Goal: Navigation & Orientation: Find specific page/section

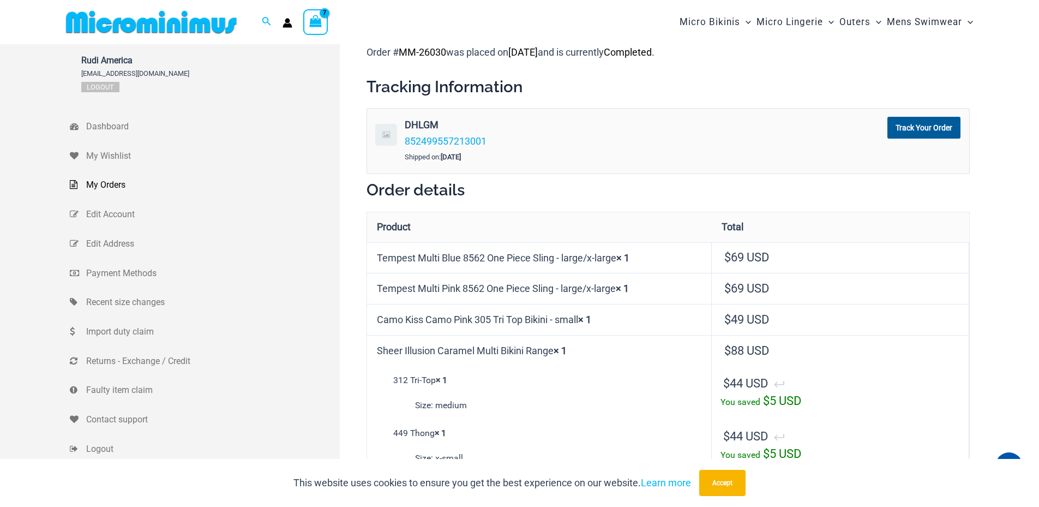
click at [112, 185] on span "My Orders" at bounding box center [211, 185] width 251 height 16
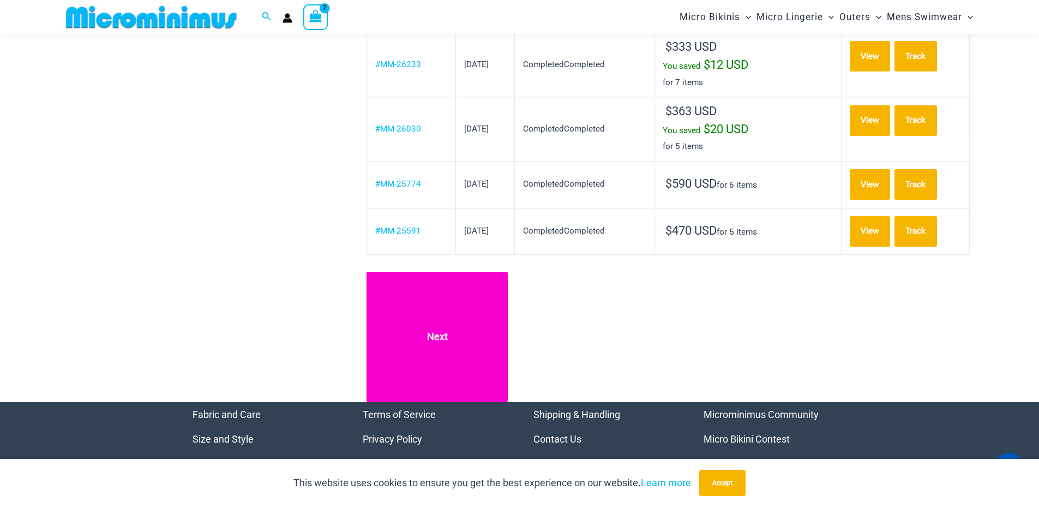
scroll to position [1173, 0]
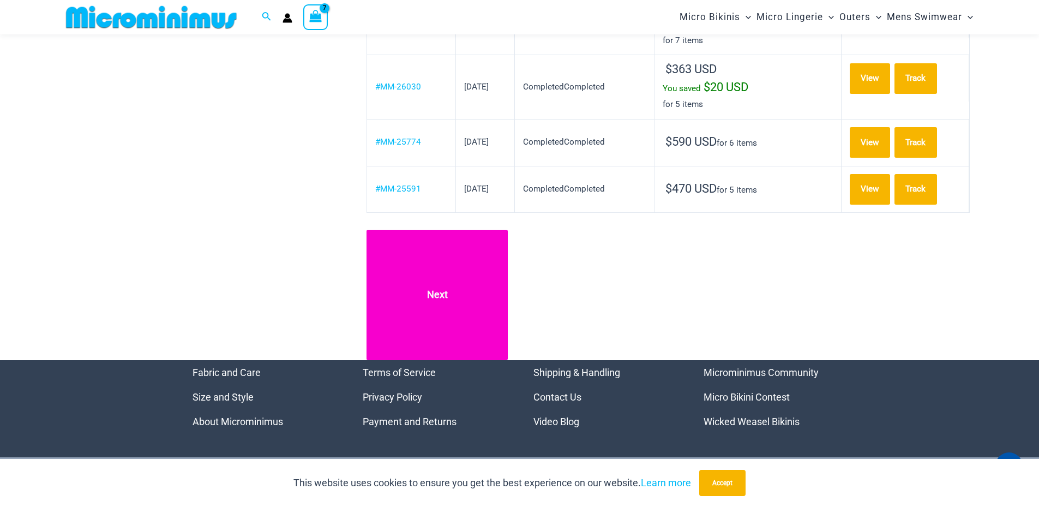
click at [438, 232] on link "Next" at bounding box center [436, 295] width 141 height 130
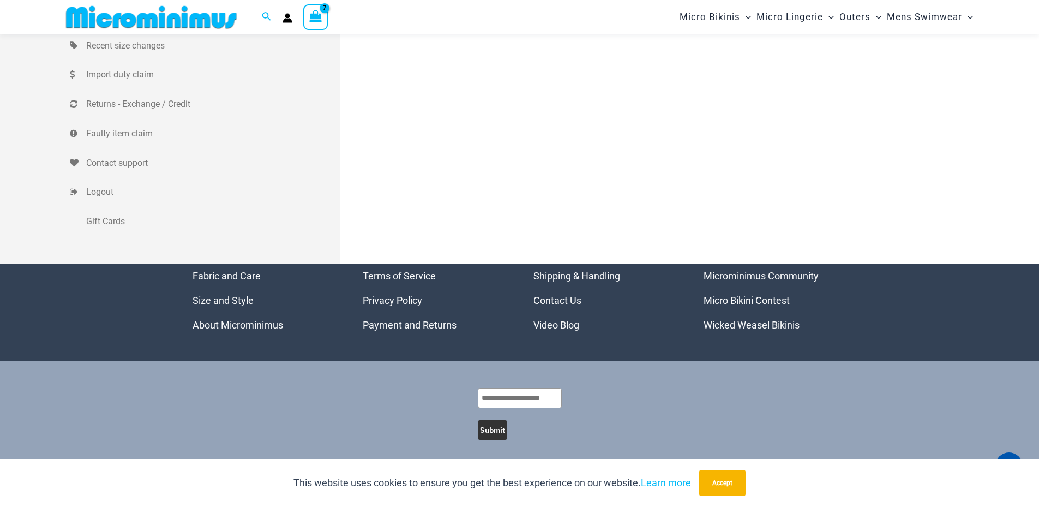
scroll to position [252, 0]
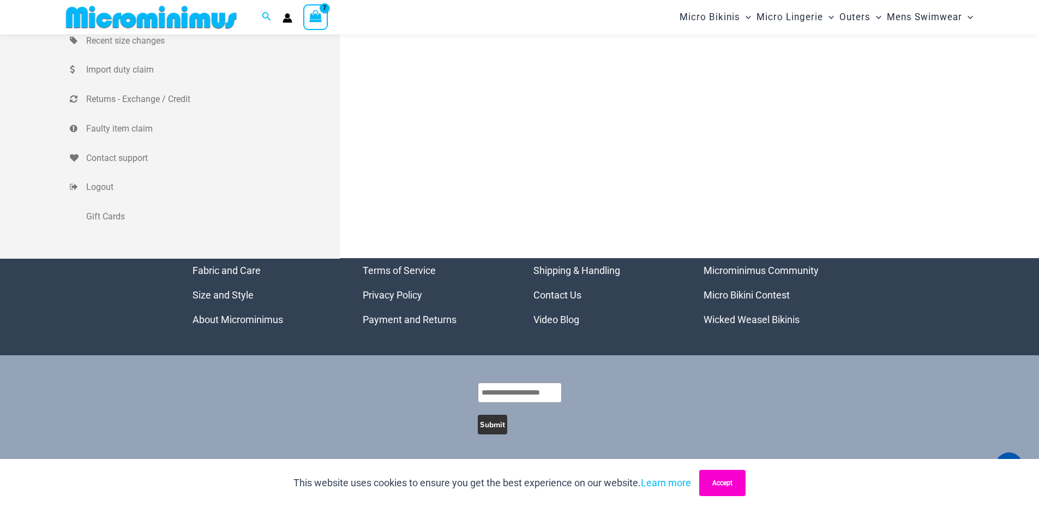
click at [725, 486] on button "Accept" at bounding box center [722, 482] width 46 height 26
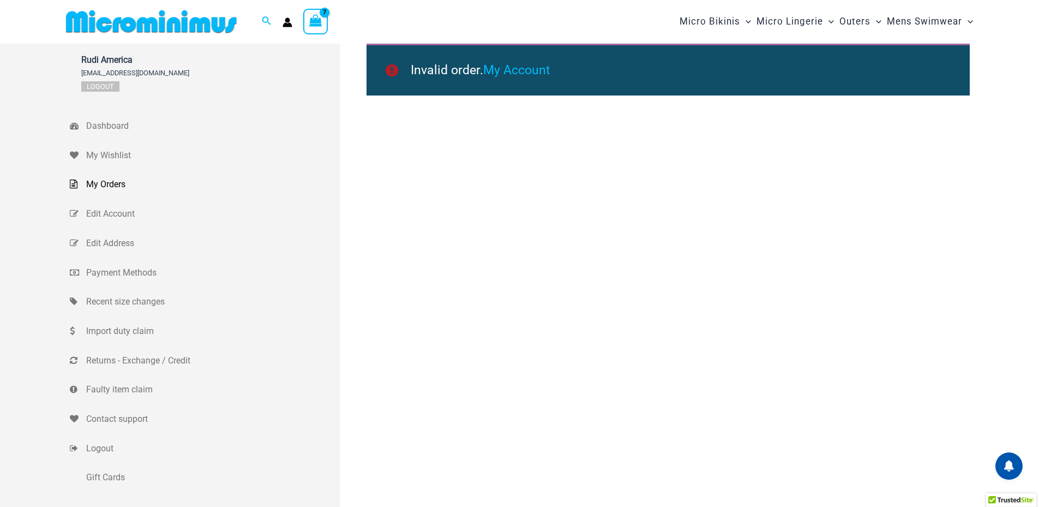
scroll to position [0, 0]
click at [100, 179] on span "My Orders" at bounding box center [211, 185] width 251 height 16
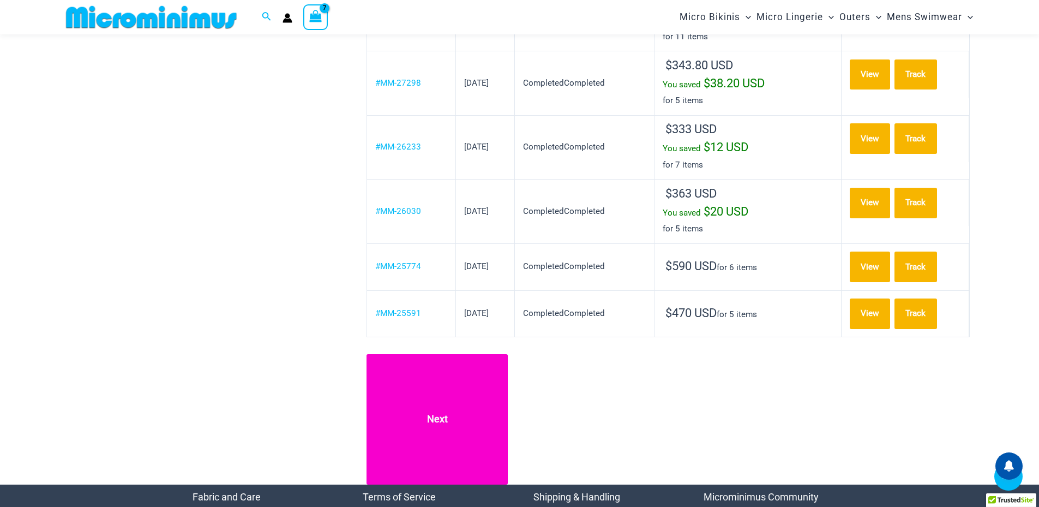
scroll to position [1081, 0]
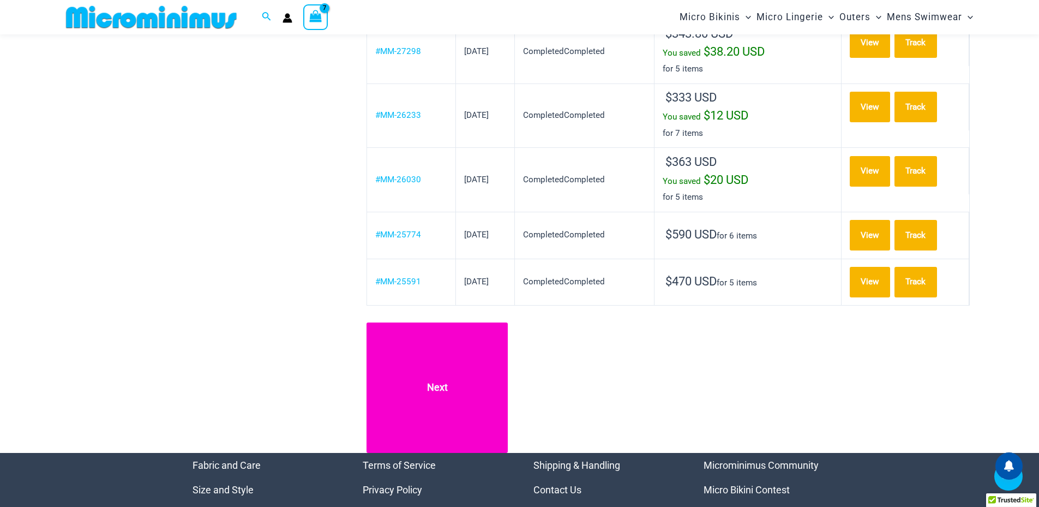
click at [431, 322] on link "Next" at bounding box center [436, 387] width 141 height 130
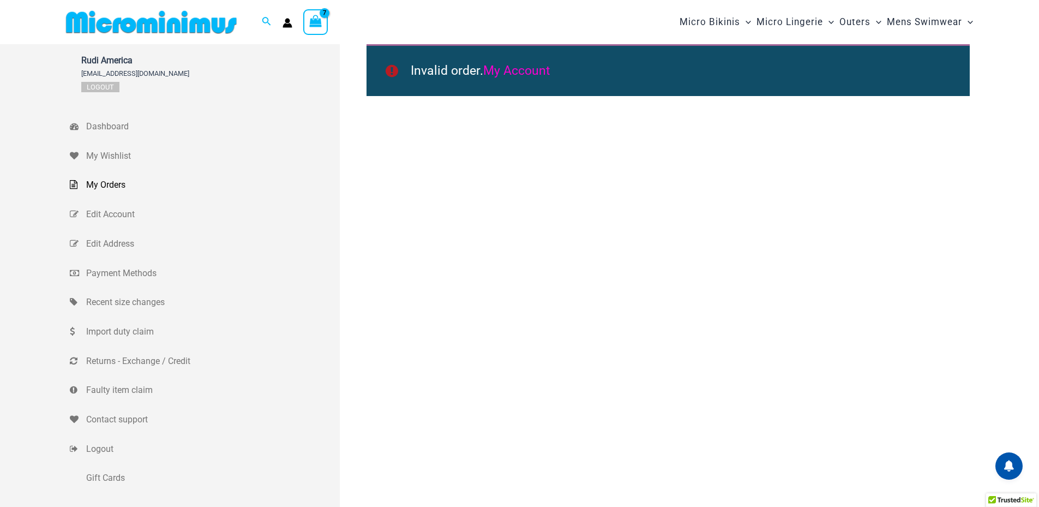
click at [522, 71] on link "My Account" at bounding box center [516, 70] width 67 height 15
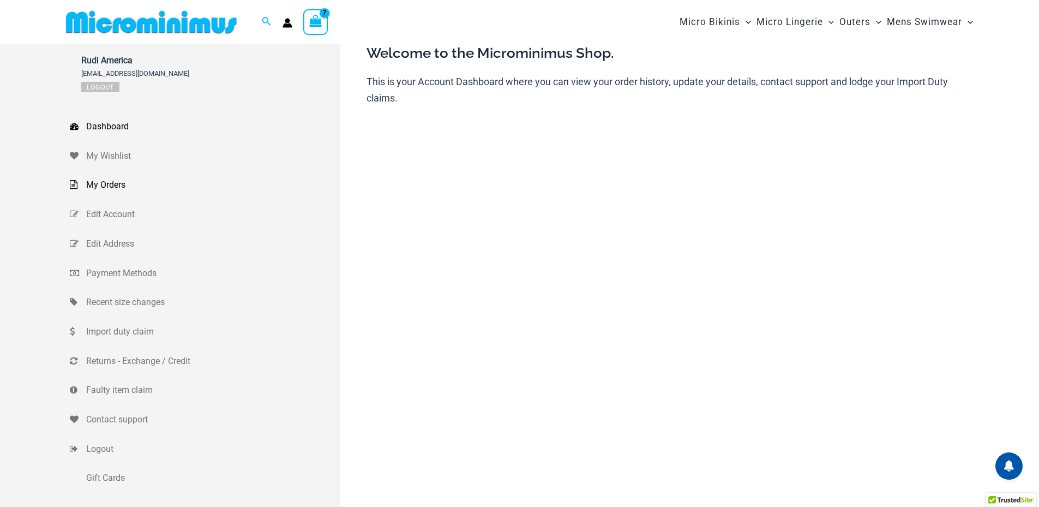
click at [107, 182] on span "My Orders" at bounding box center [211, 185] width 251 height 16
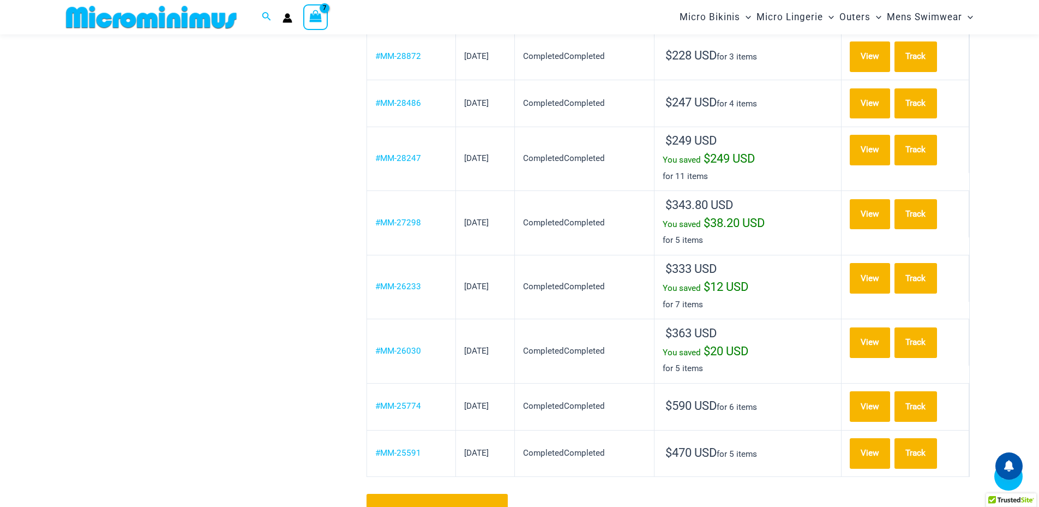
scroll to position [956, 0]
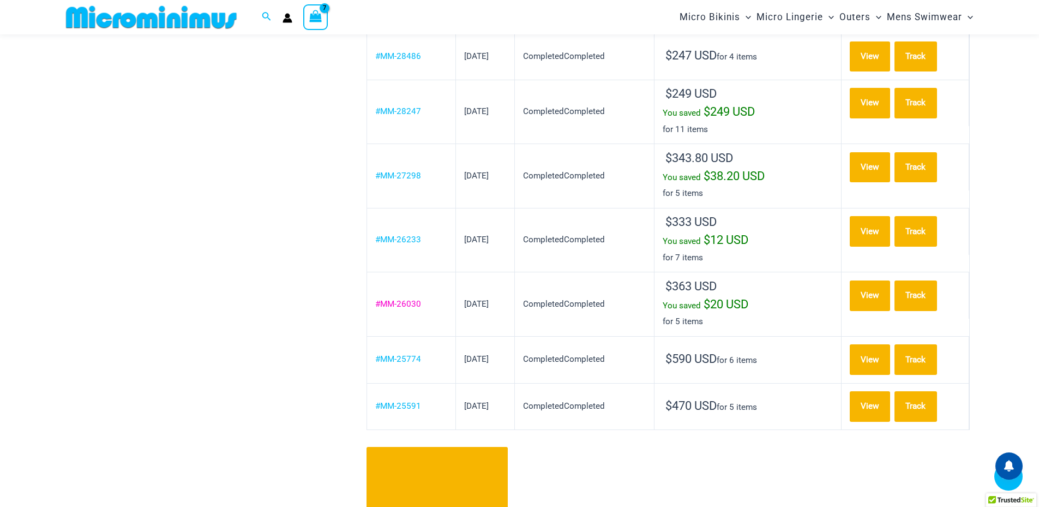
click at [394, 299] on link "#MM-26030" at bounding box center [398, 304] width 46 height 10
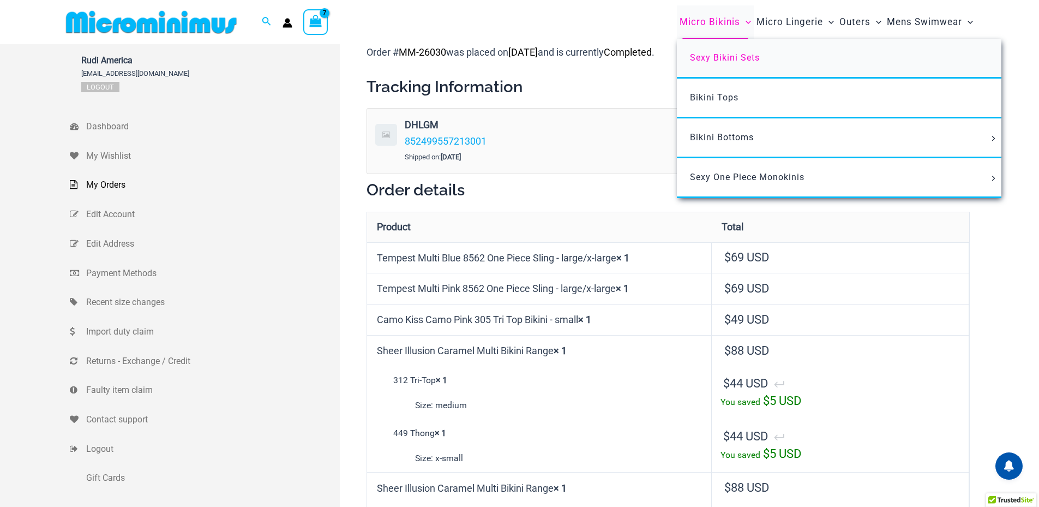
click at [716, 53] on span "Sexy Bikini Sets" at bounding box center [725, 57] width 70 height 10
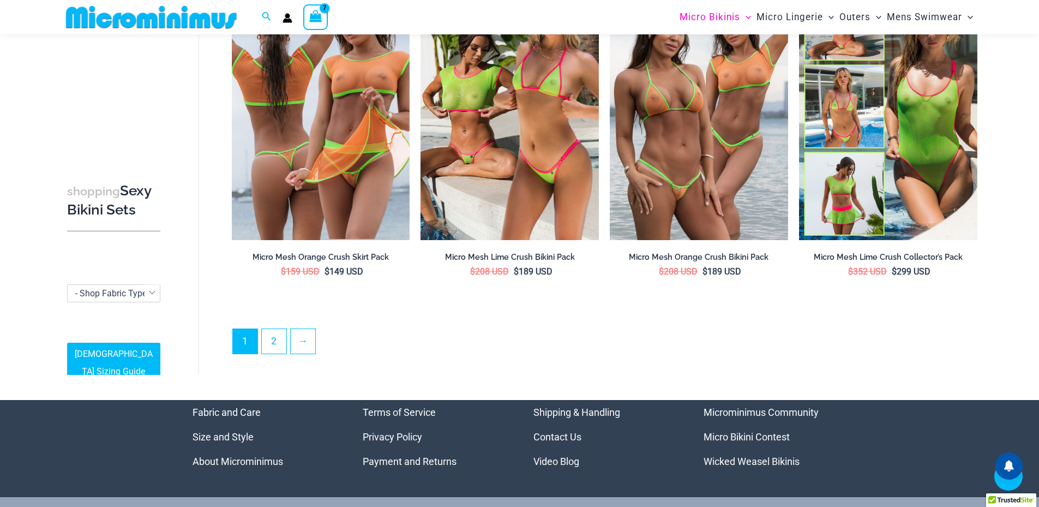
scroll to position [2553, 0]
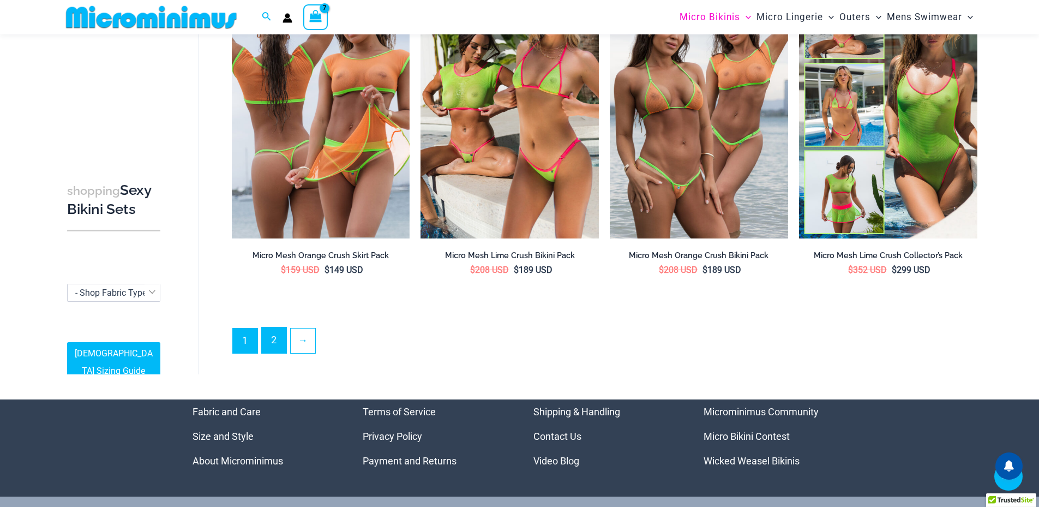
click at [270, 332] on link "2" at bounding box center [274, 340] width 25 height 26
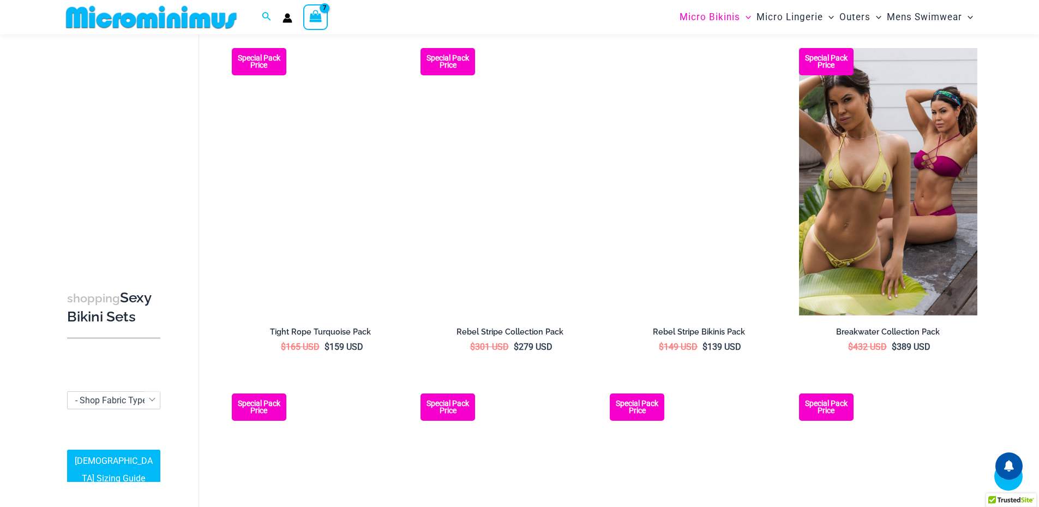
scroll to position [699, 0]
